Goal: Ask a question: Seek information or help from site administrators or community

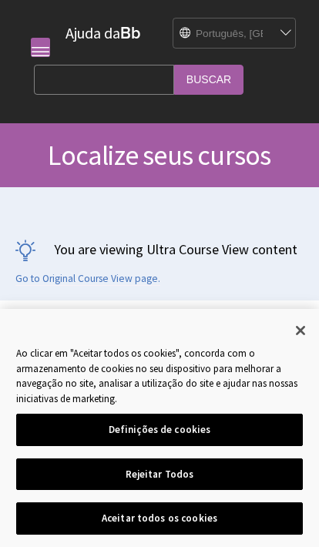
scroll to position [1168, 0]
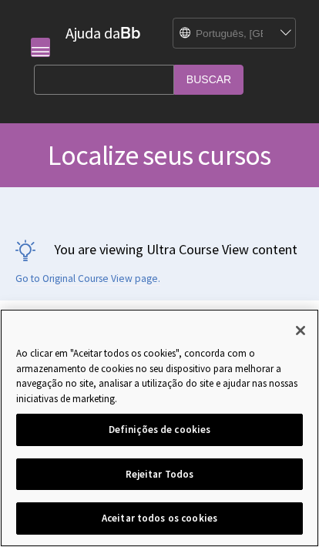
click at [264, 512] on button "Aceitar todos os cookies" at bounding box center [159, 518] width 287 height 32
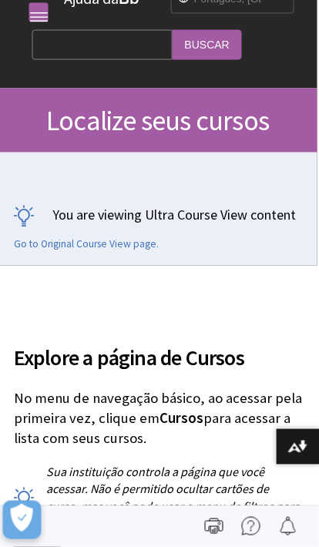
scroll to position [18, 4]
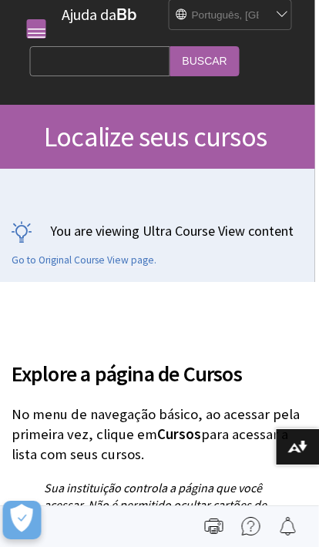
click at [65, 58] on input "Search Query" at bounding box center [100, 61] width 140 height 30
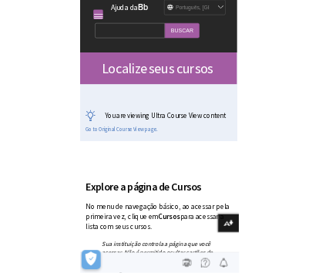
scroll to position [0, 0]
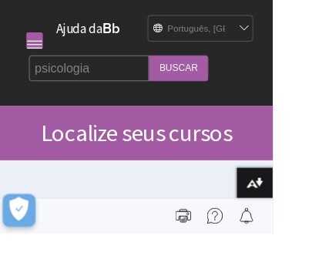
type input "psicologia"
click at [174, 79] on input "Buscar" at bounding box center [208, 80] width 69 height 30
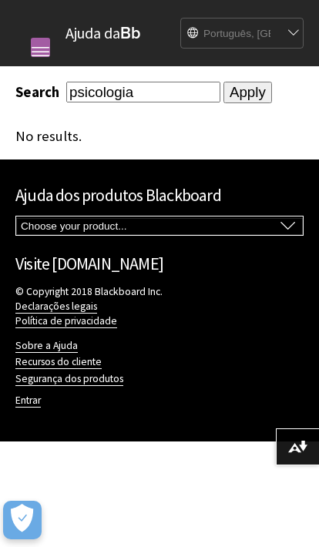
click at [108, 89] on input "psicologia" at bounding box center [143, 92] width 154 height 21
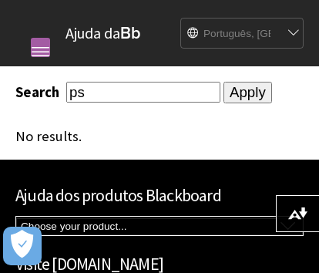
type input "p"
type input "conteúdo"
click at [256, 103] on input "Apply" at bounding box center [247, 93] width 49 height 22
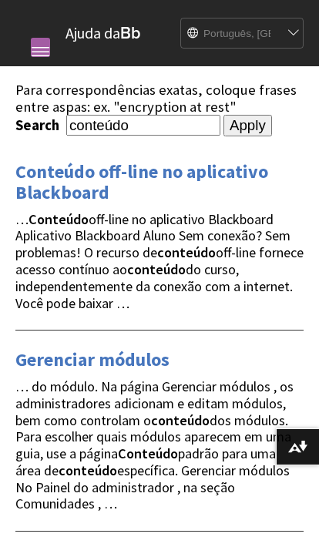
click at [130, 130] on input "conteúdo" at bounding box center [143, 125] width 154 height 21
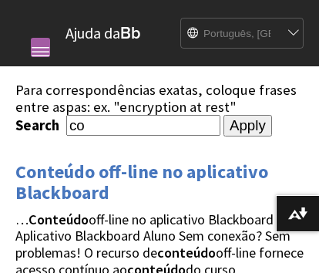
type input "c"
type input "i"
type input "s"
type input "u"
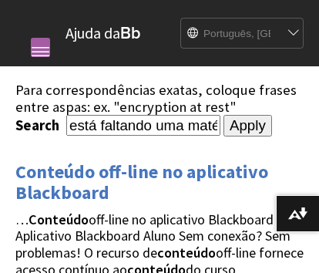
type input "está faltando uma matéria no meu blackboard"
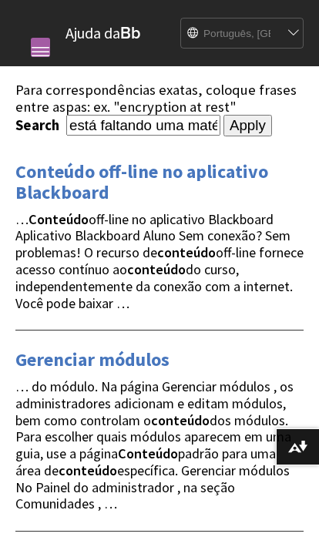
click at [269, 134] on input "Apply" at bounding box center [247, 126] width 49 height 22
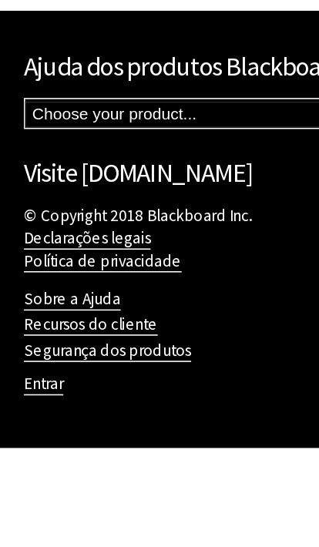
click at [32, 355] on link "Recursos do cliente" at bounding box center [58, 362] width 86 height 14
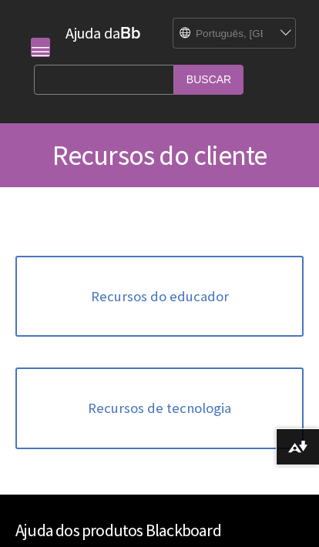
click at [218, 403] on link "Recursos de tecnologia" at bounding box center [159, 408] width 288 height 82
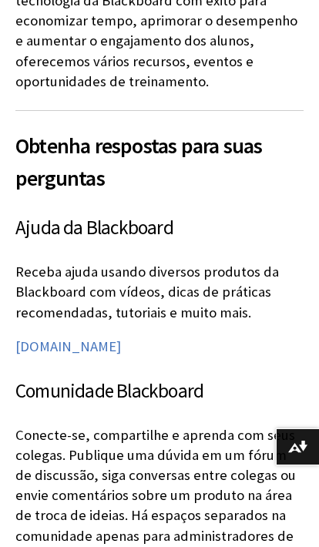
scroll to position [412, 3]
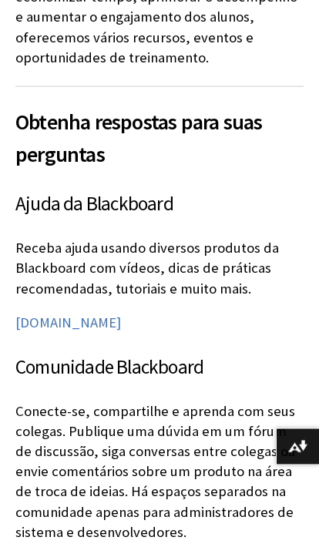
click at [70, 313] on link "help.blackboard.com" at bounding box center [67, 322] width 105 height 18
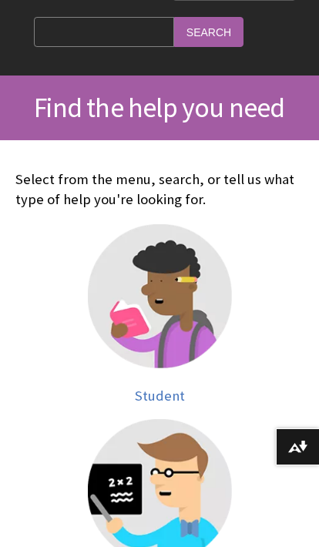
scroll to position [212, 0]
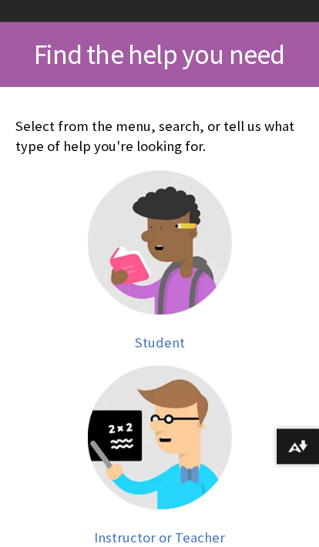
click at [195, 257] on img at bounding box center [160, 243] width 144 height 144
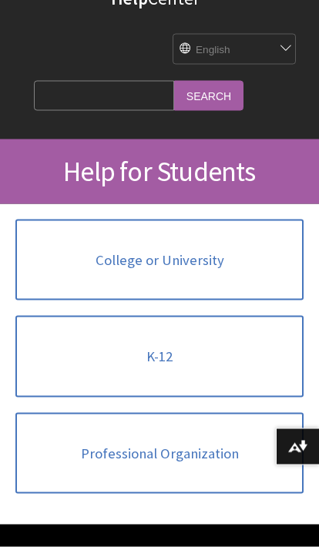
scroll to position [111, 0]
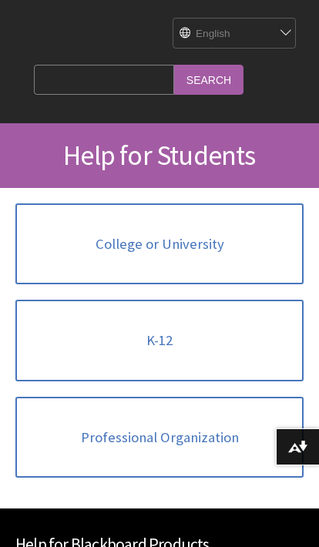
click at [249, 259] on link "College or University" at bounding box center [159, 244] width 288 height 82
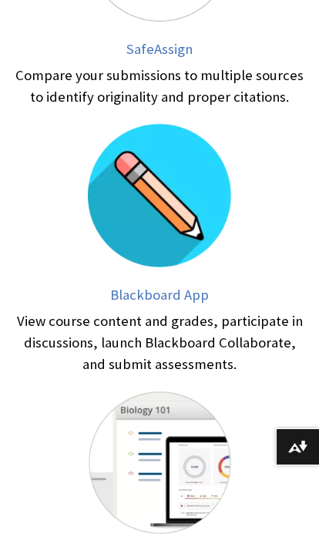
scroll to position [737, 0]
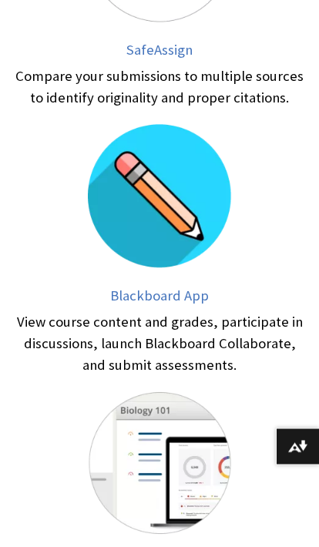
click at [186, 216] on img at bounding box center [160, 196] width 144 height 144
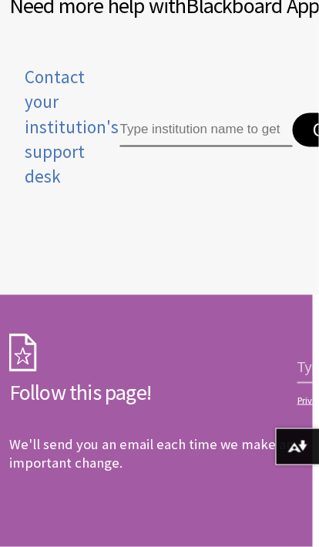
scroll to position [1610, 6]
